Goal: Check status: Check status

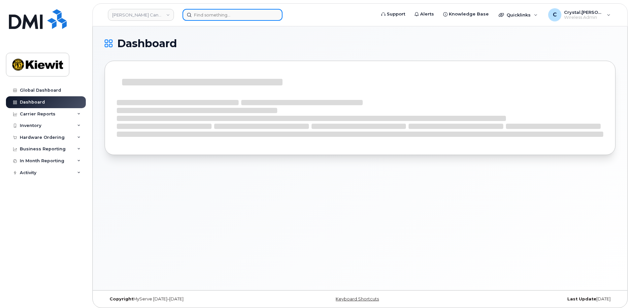
click at [215, 16] on input at bounding box center [233, 15] width 100 height 12
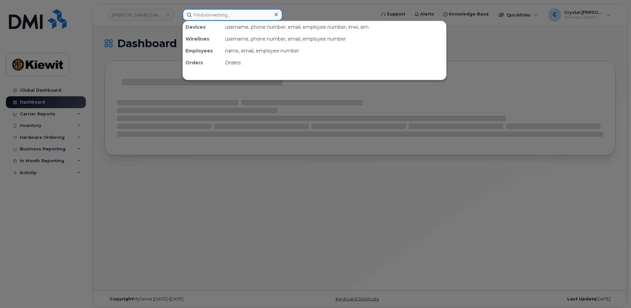
paste input "302839"
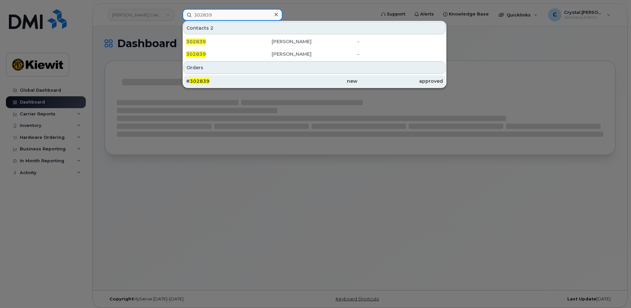
type input "302839"
click at [213, 83] on div "# 302839" at bounding box center [228, 81] width 85 height 7
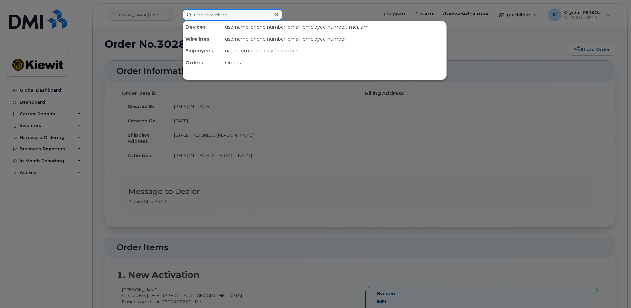
click at [221, 16] on input at bounding box center [233, 15] width 100 height 12
paste input "303095"
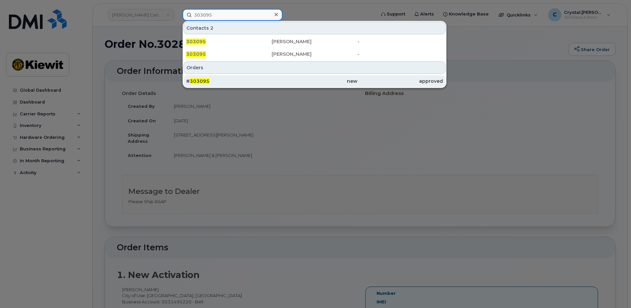
type input "303095"
click at [204, 80] on span "303095" at bounding box center [200, 81] width 20 height 6
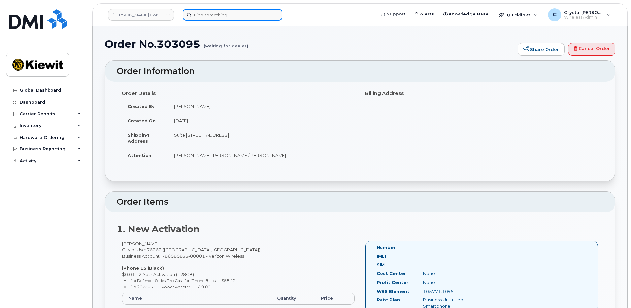
click at [228, 17] on input at bounding box center [233, 15] width 100 height 12
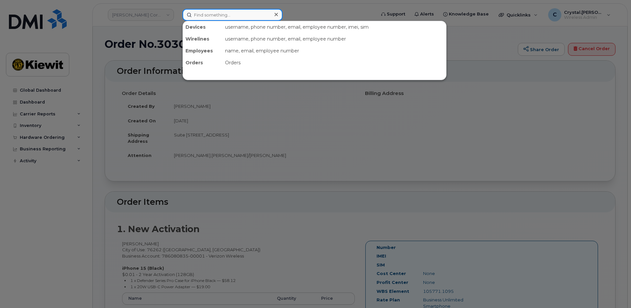
paste input "302817"
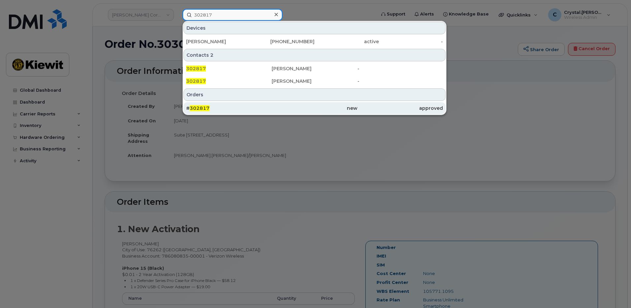
type input "302817"
click at [227, 108] on div "# 302817" at bounding box center [228, 108] width 85 height 7
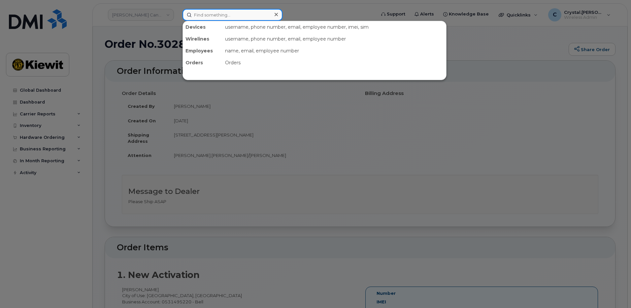
click at [235, 16] on input at bounding box center [233, 15] width 100 height 12
paste input "302747"
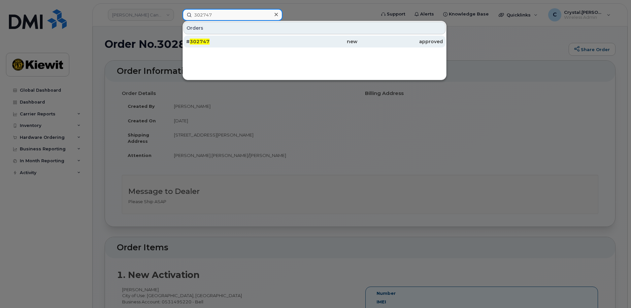
type input "302747"
click at [200, 42] on span "302747" at bounding box center [200, 42] width 20 height 6
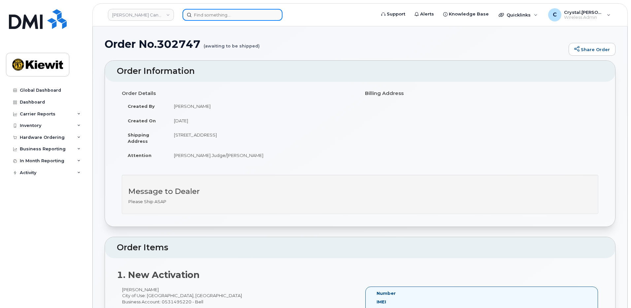
click at [215, 13] on input at bounding box center [233, 15] width 100 height 12
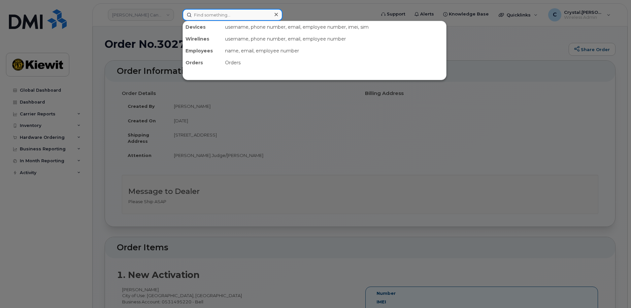
paste input "302662"
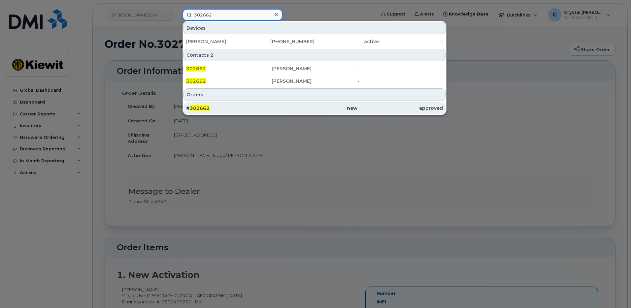
type input "302662"
click at [208, 108] on span "302662" at bounding box center [200, 108] width 20 height 6
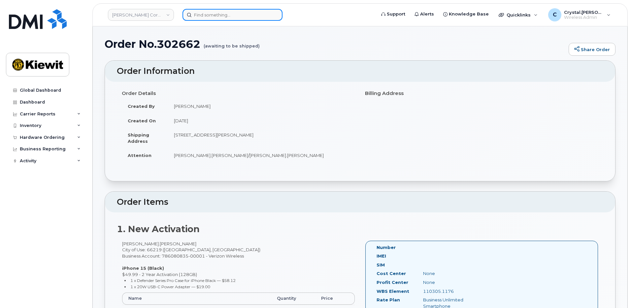
click at [234, 17] on input at bounding box center [233, 15] width 100 height 12
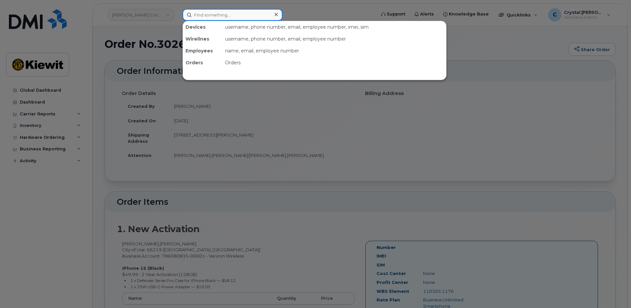
paste input "303094"
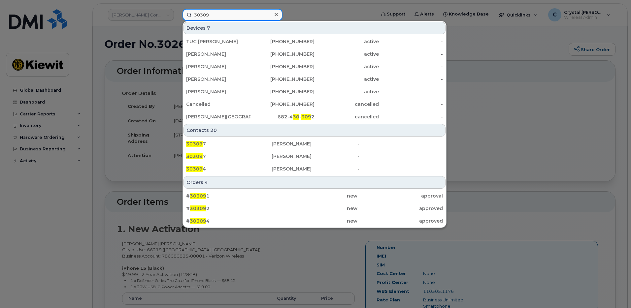
click at [217, 17] on input "30309" at bounding box center [233, 15] width 100 height 12
drag, startPoint x: 213, startPoint y: 15, endPoint x: 160, endPoint y: 15, distance: 53.5
click at [177, 15] on div "30309 Devices 7 TUG CANDACE 908-500-7226 active - Lane White 838-218-5226 activ…" at bounding box center [276, 15] width 199 height 12
paste input "4"
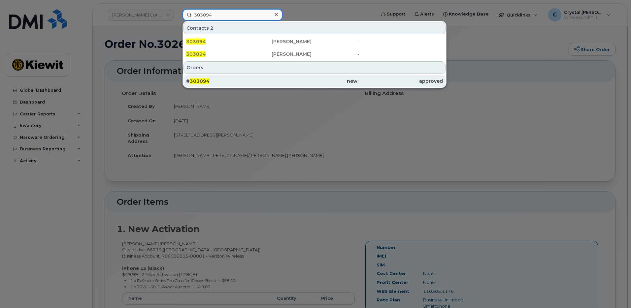
type input "303094"
click at [231, 83] on div "# 303094" at bounding box center [228, 81] width 85 height 7
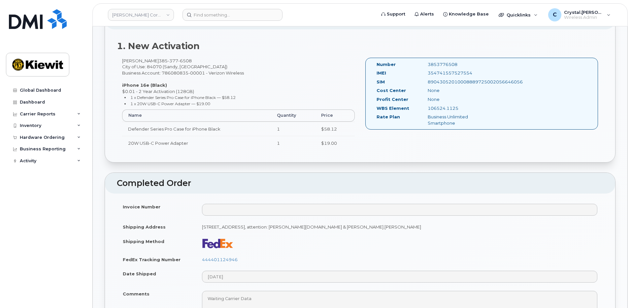
scroll to position [264, 0]
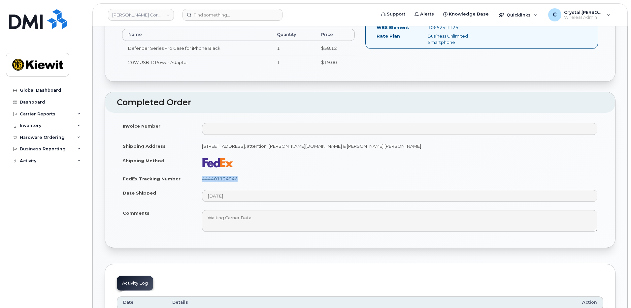
drag, startPoint x: 244, startPoint y: 178, endPoint x: 202, endPoint y: 180, distance: 41.6
click at [202, 180] on td "444401124946" at bounding box center [399, 179] width 407 height 15
copy link "444401124946"
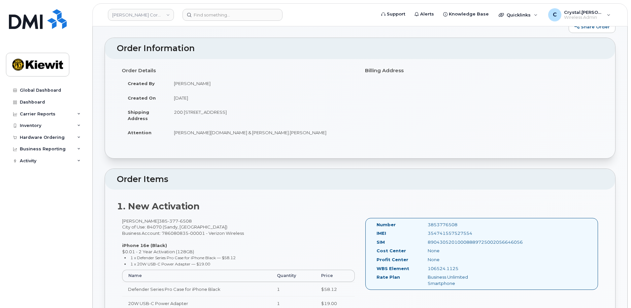
scroll to position [0, 0]
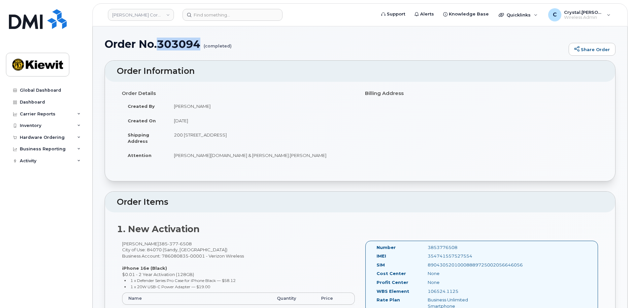
drag, startPoint x: 201, startPoint y: 47, endPoint x: 160, endPoint y: 45, distance: 40.9
click at [160, 45] on h1 "Order No.303094 (completed)" at bounding box center [335, 44] width 461 height 12
copy h1 "303094"
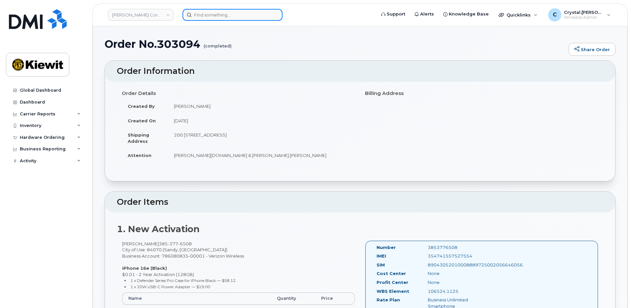
click at [227, 13] on input at bounding box center [233, 15] width 100 height 12
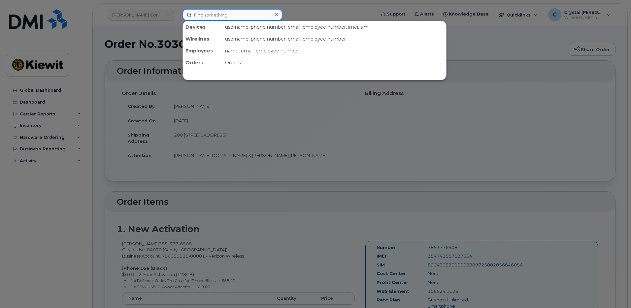
paste input "302750"
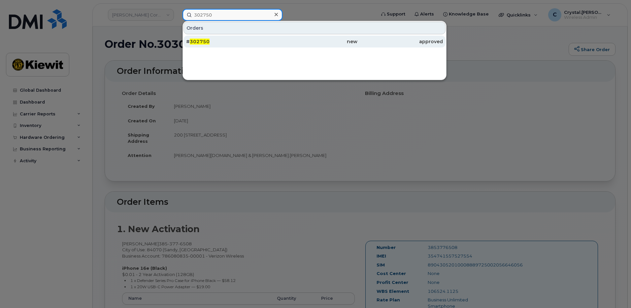
type input "302750"
click at [203, 39] on span "302750" at bounding box center [200, 42] width 20 height 6
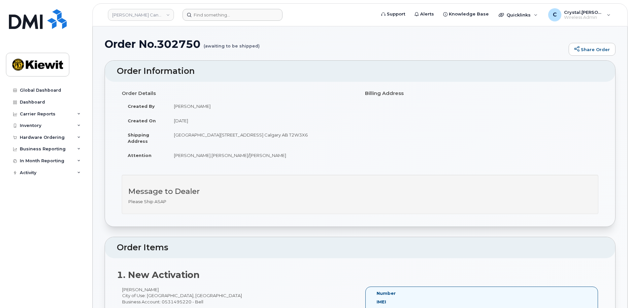
click at [222, 8] on header "[PERSON_NAME] Canada Inc Support Alerts Knowledge Base Quicklinks Suspend / Can…" at bounding box center [359, 14] width 535 height 23
click at [225, 15] on input at bounding box center [233, 15] width 100 height 12
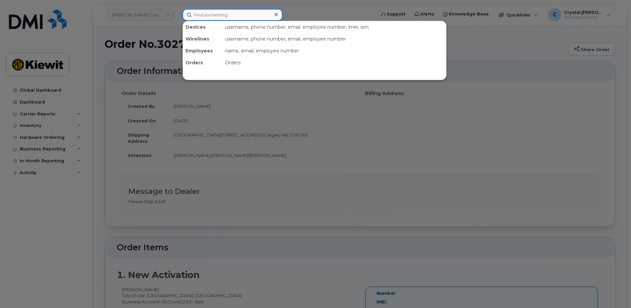
paste input "303132"
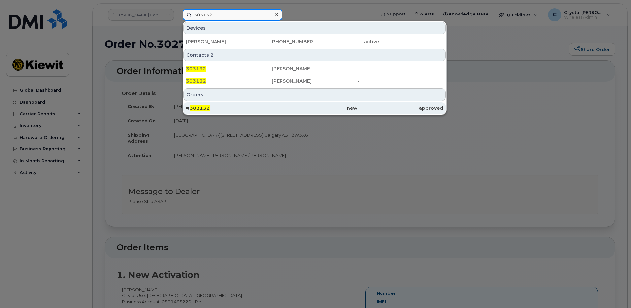
type input "303132"
click at [212, 108] on div "# 303132" at bounding box center [228, 108] width 85 height 7
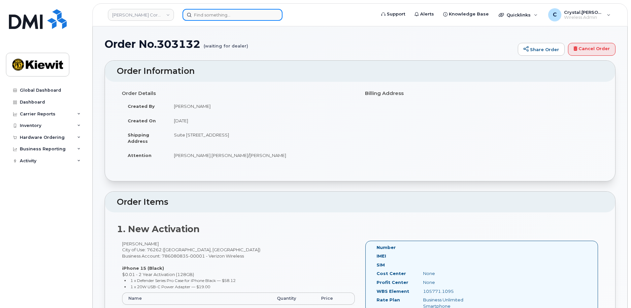
click at [222, 15] on input at bounding box center [233, 15] width 100 height 12
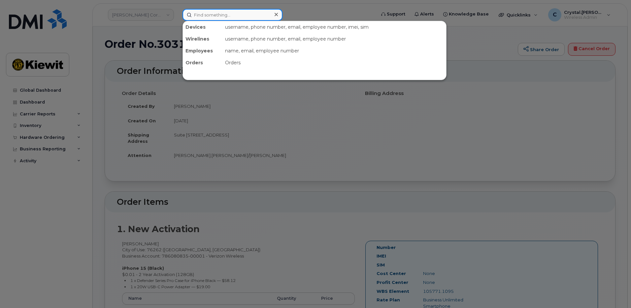
paste input "302754"
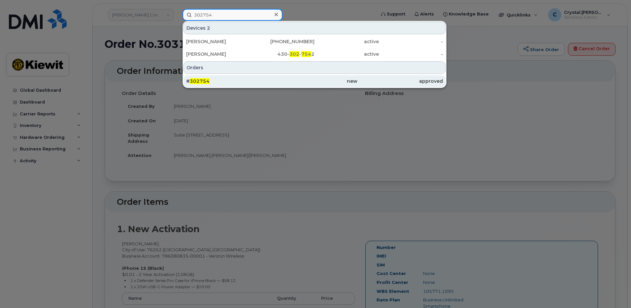
type input "302754"
click at [219, 83] on div "# 302754" at bounding box center [228, 81] width 85 height 7
click at [246, 80] on div "# 302754" at bounding box center [228, 81] width 85 height 7
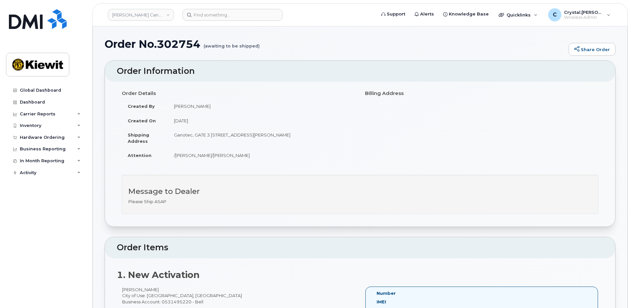
click at [201, 14] on input at bounding box center [233, 15] width 100 height 12
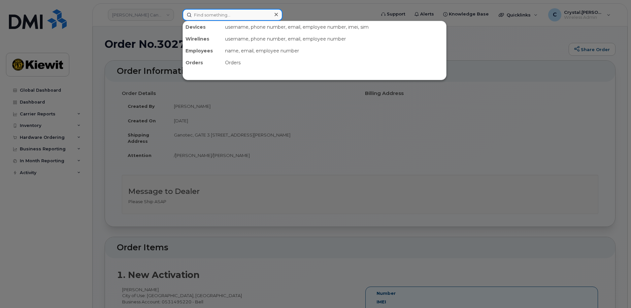
paste input "303172"
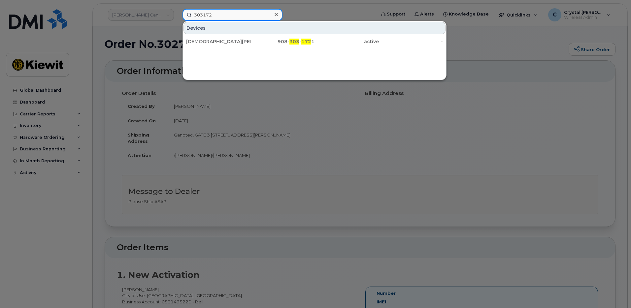
type input "303172"
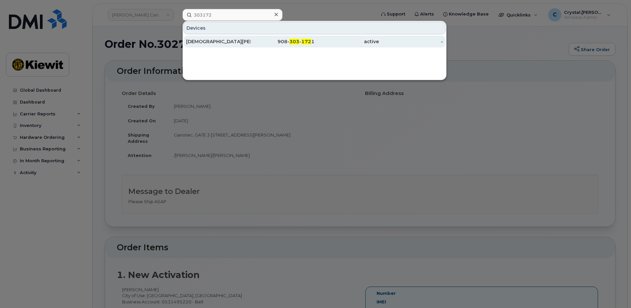
click at [220, 41] on div "ISAIAH JONTE" at bounding box center [218, 41] width 64 height 7
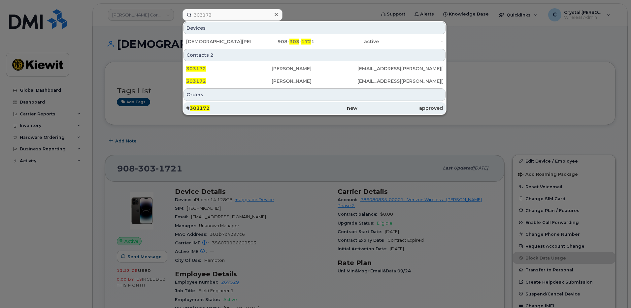
type input "303172"
click at [217, 110] on div "# 303172" at bounding box center [228, 108] width 85 height 7
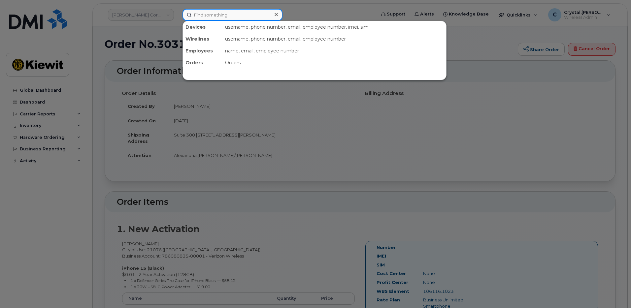
click at [214, 14] on input at bounding box center [233, 15] width 100 height 12
paste input "303155"
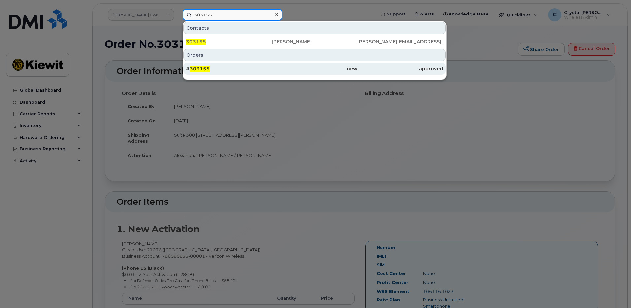
type input "303155"
click at [205, 73] on div "# 303155" at bounding box center [228, 69] width 85 height 12
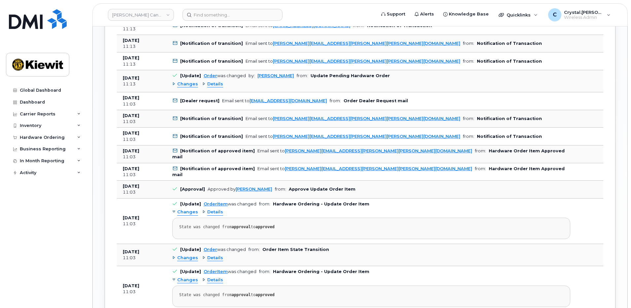
click at [100, 180] on div "Order No.303155 (awaiting to be shipped) Share Order × Share This Order If you …" at bounding box center [360, 10] width 535 height 1222
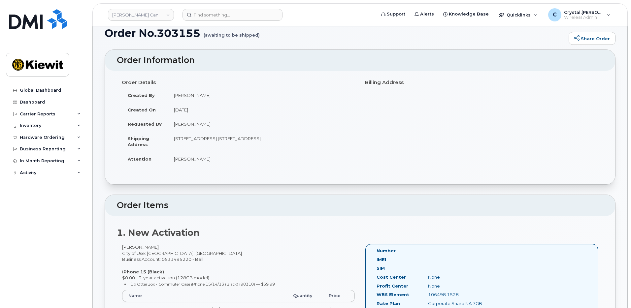
scroll to position [0, 0]
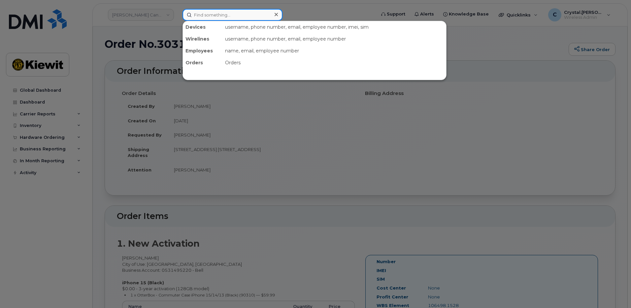
click at [227, 16] on input at bounding box center [233, 15] width 100 height 12
paste input "303156"
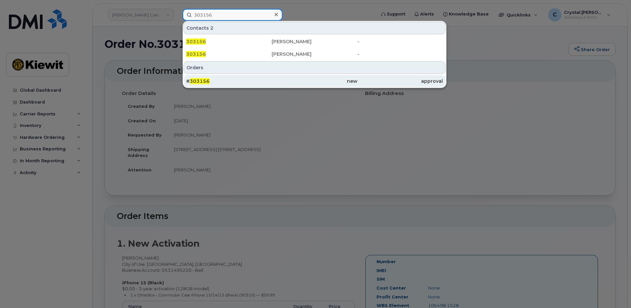
type input "303156"
click at [210, 82] on div "# 303156" at bounding box center [228, 81] width 85 height 7
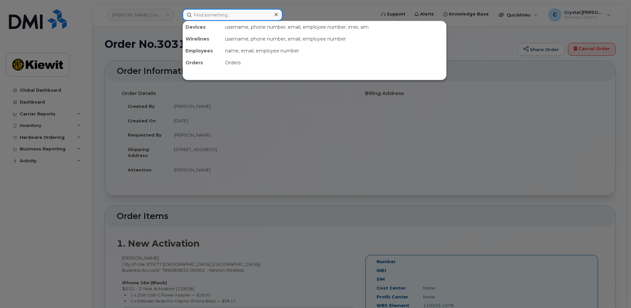
click at [208, 16] on input at bounding box center [233, 15] width 100 height 12
paste input "303181"
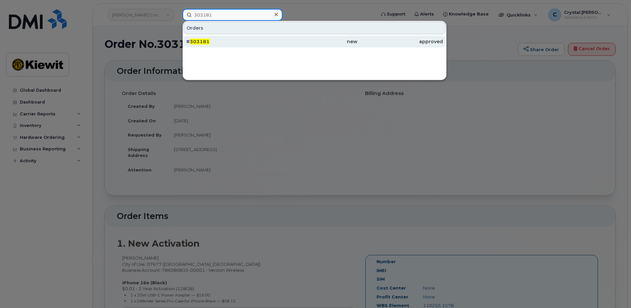
type input "303181"
click at [198, 41] on span "303181" at bounding box center [200, 42] width 20 height 6
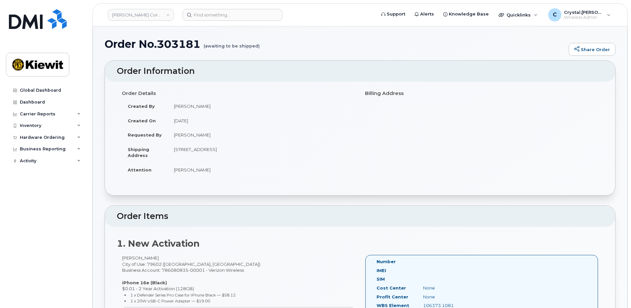
click at [227, 14] on input at bounding box center [233, 15] width 100 height 12
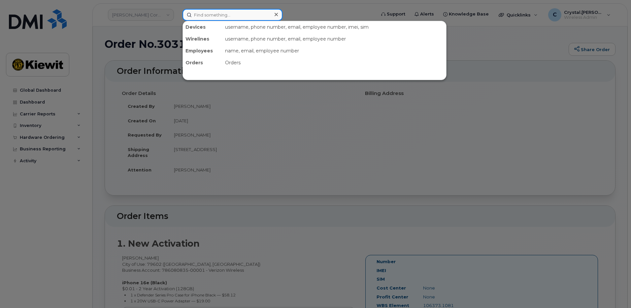
paste input "302924"
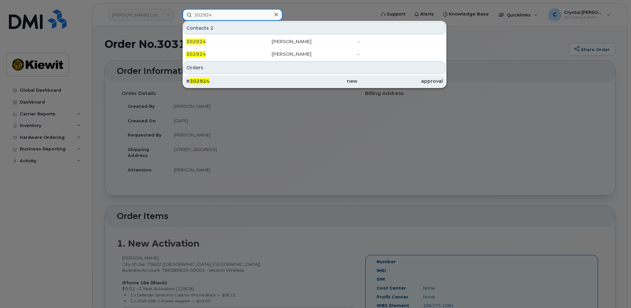
type input "302924"
click at [207, 81] on span "302924" at bounding box center [200, 81] width 20 height 6
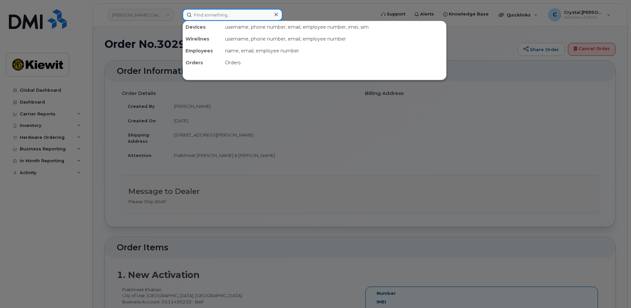
click at [211, 18] on input at bounding box center [233, 15] width 100 height 12
paste input "302648"
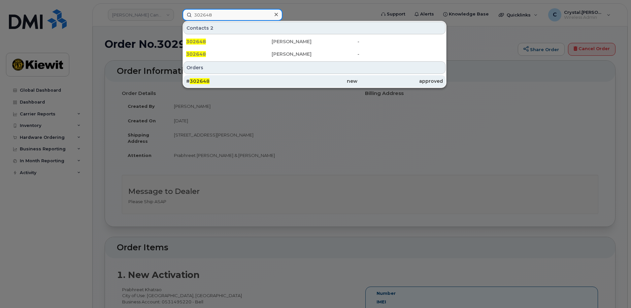
type input "302648"
click at [209, 80] on div "# 302648" at bounding box center [228, 81] width 85 height 7
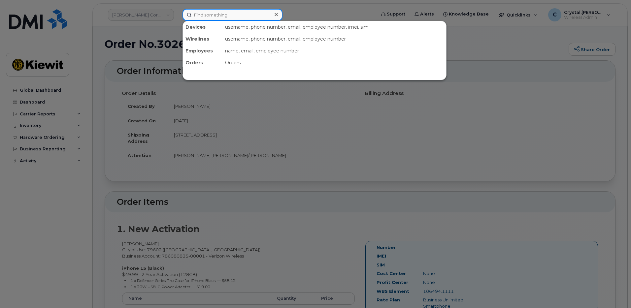
click at [230, 15] on input at bounding box center [233, 15] width 100 height 12
paste input "302648"
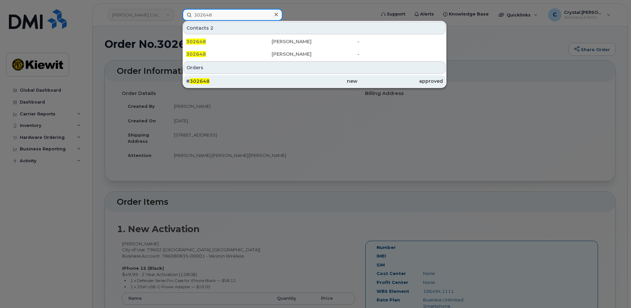
type input "302648"
click at [207, 81] on span "302648" at bounding box center [200, 81] width 20 height 6
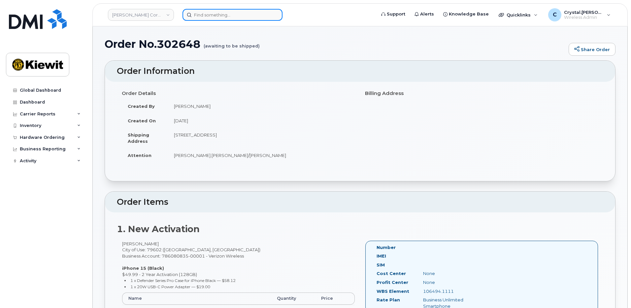
click at [252, 19] on input at bounding box center [233, 15] width 100 height 12
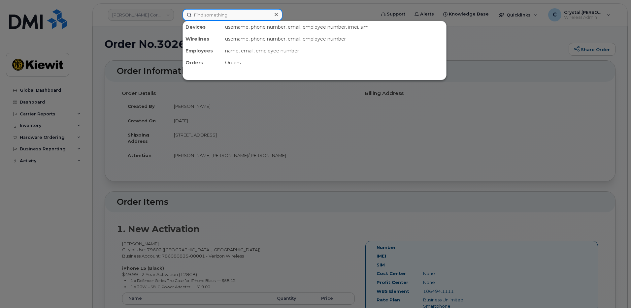
paste input "303196"
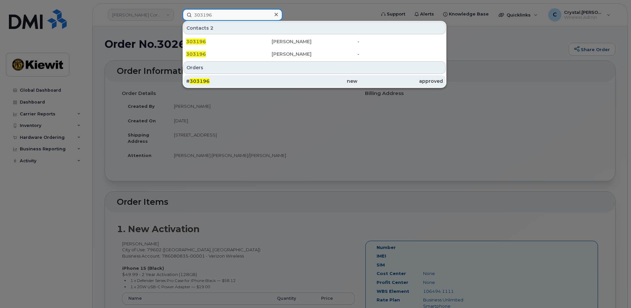
type input "303196"
click at [215, 80] on div "# 303196" at bounding box center [228, 81] width 85 height 7
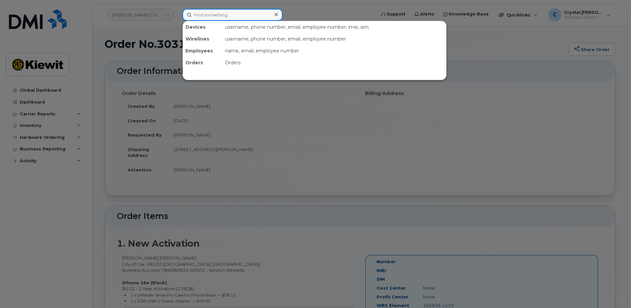
click at [222, 11] on input at bounding box center [233, 15] width 100 height 12
paste input "303199"
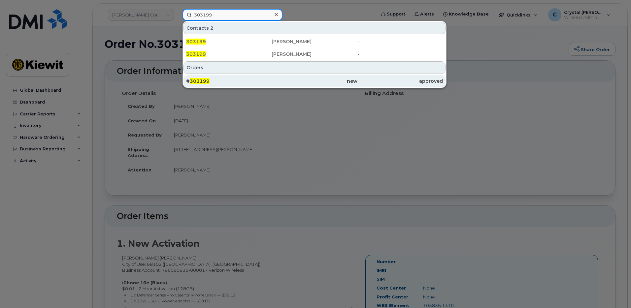
type input "303199"
click at [207, 81] on span "303199" at bounding box center [200, 81] width 20 height 6
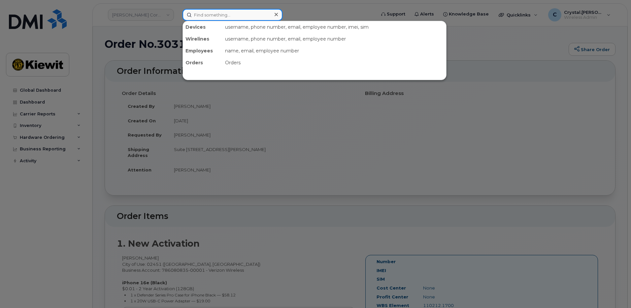
click at [218, 12] on input at bounding box center [233, 15] width 100 height 12
paste input "303200"
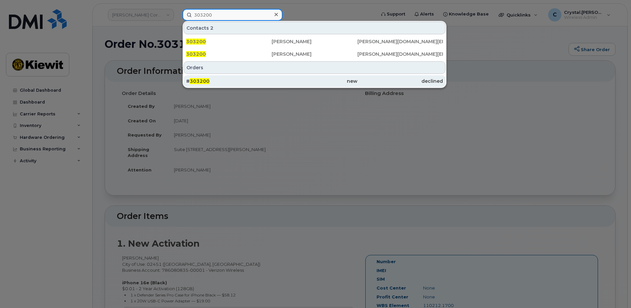
type input "303200"
click at [201, 82] on span "303200" at bounding box center [200, 81] width 20 height 6
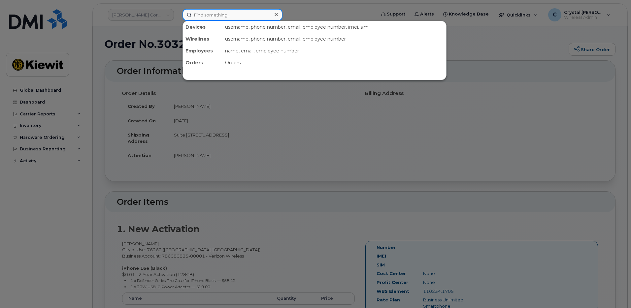
click at [227, 12] on input at bounding box center [233, 15] width 100 height 12
paste input "302184"
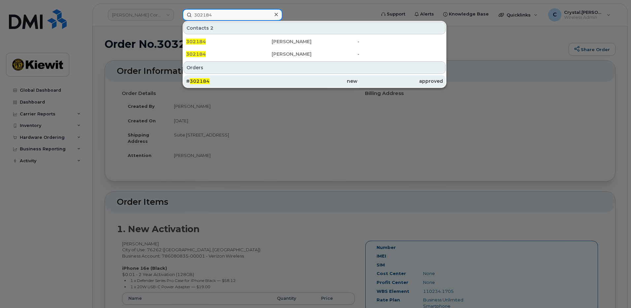
type input "302184"
click at [224, 80] on div "# 302184" at bounding box center [228, 81] width 85 height 7
